Goal: Transaction & Acquisition: Purchase product/service

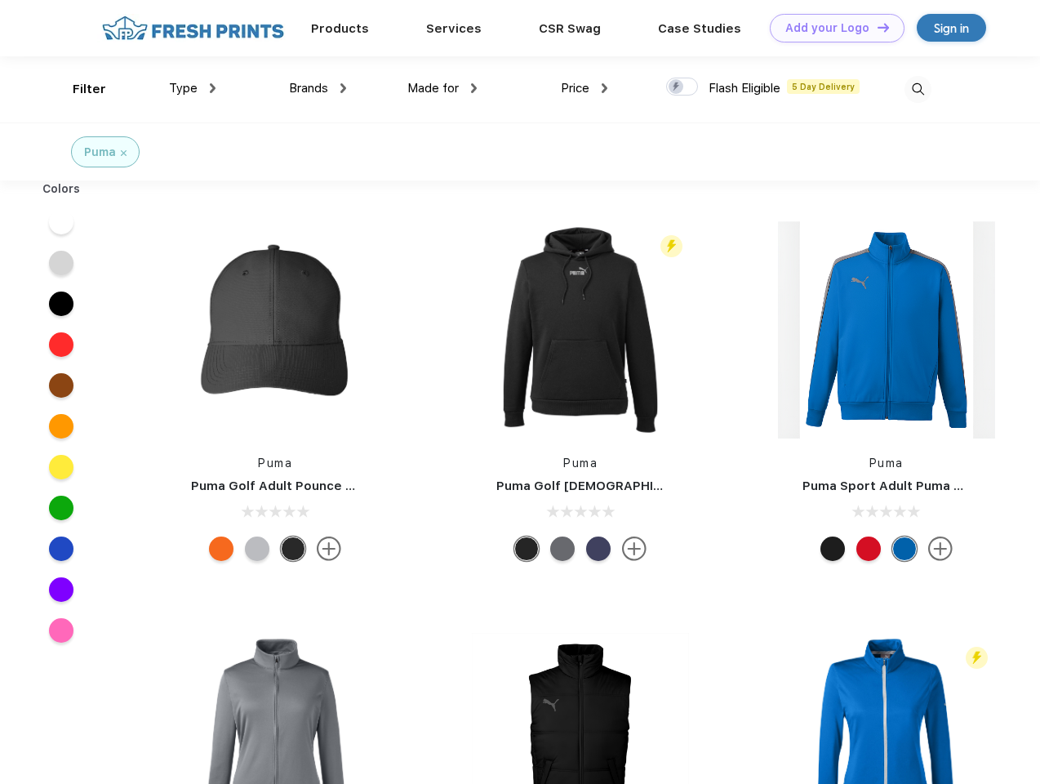
click at [831, 28] on link "Add your Logo Design Tool" at bounding box center [837, 28] width 135 height 29
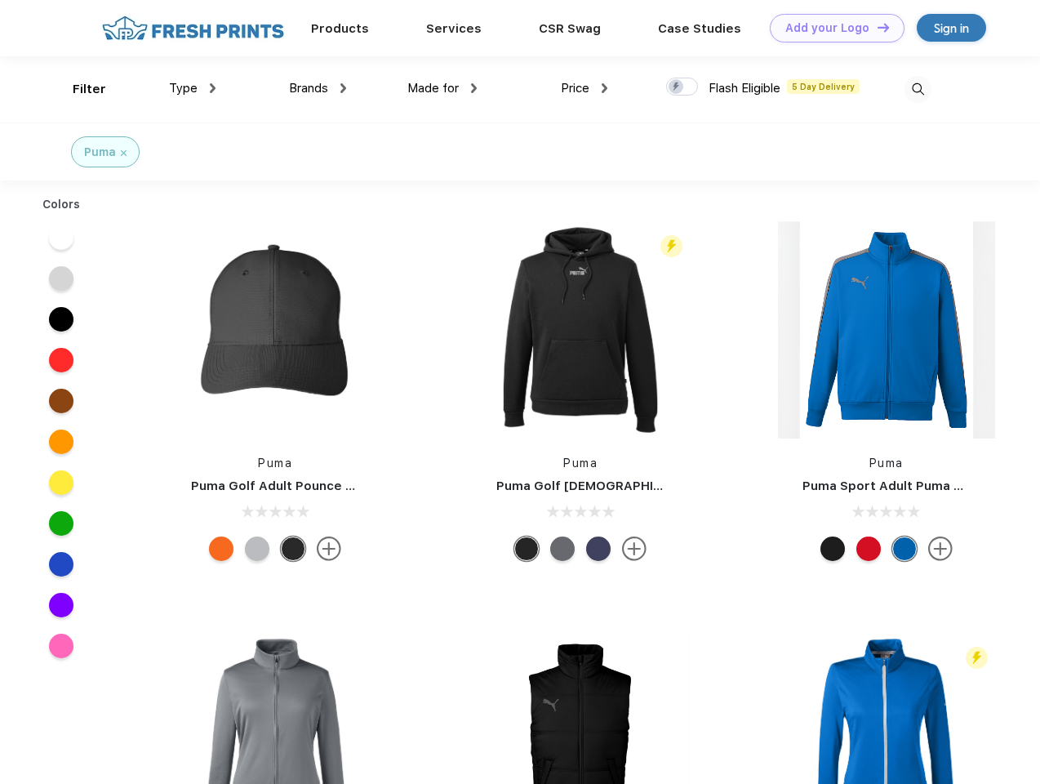
click at [0, 0] on div "Design Tool" at bounding box center [0, 0] width 0 height 0
click at [876, 27] on link "Add your Logo Design Tool" at bounding box center [837, 28] width 135 height 29
click at [78, 89] on div "Filter" at bounding box center [89, 89] width 33 height 19
click at [193, 88] on span "Type" at bounding box center [183, 88] width 29 height 15
click at [318, 88] on span "Brands" at bounding box center [308, 88] width 39 height 15
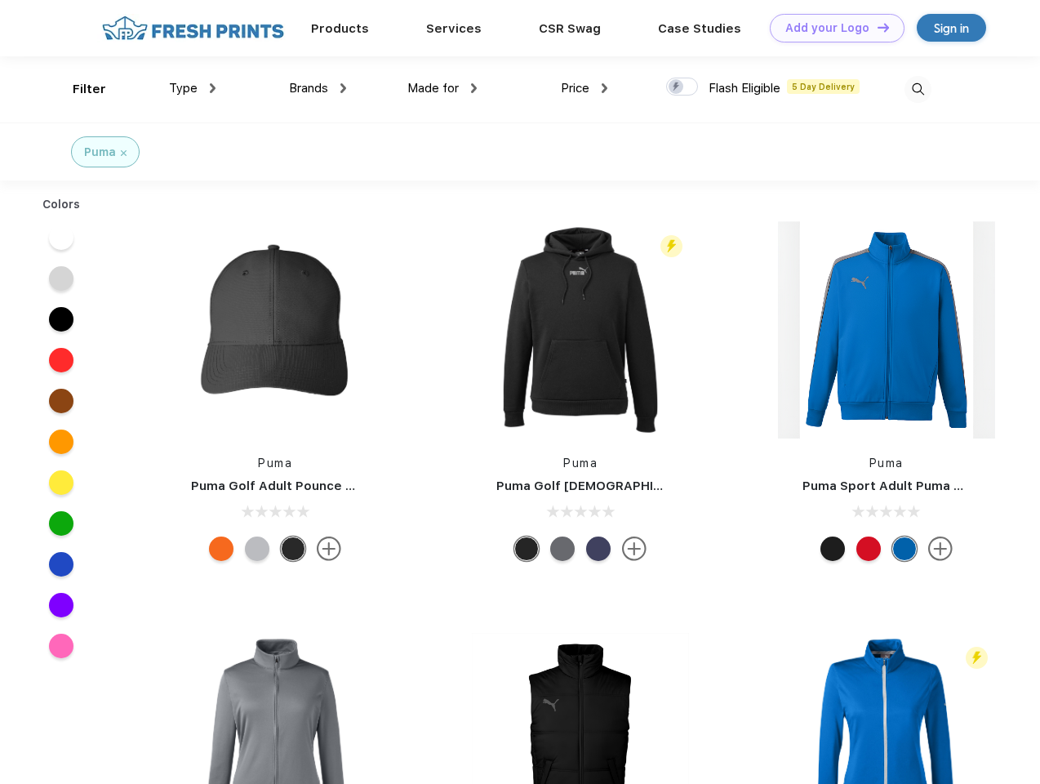
click at [443, 88] on span "Made for" at bounding box center [432, 88] width 51 height 15
click at [585, 88] on span "Price" at bounding box center [575, 88] width 29 height 15
click at [683, 87] on div at bounding box center [682, 87] width 32 height 18
click at [677, 87] on input "checkbox" at bounding box center [671, 82] width 11 height 11
click at [918, 89] on img at bounding box center [918, 89] width 27 height 27
